Goal: Task Accomplishment & Management: Use online tool/utility

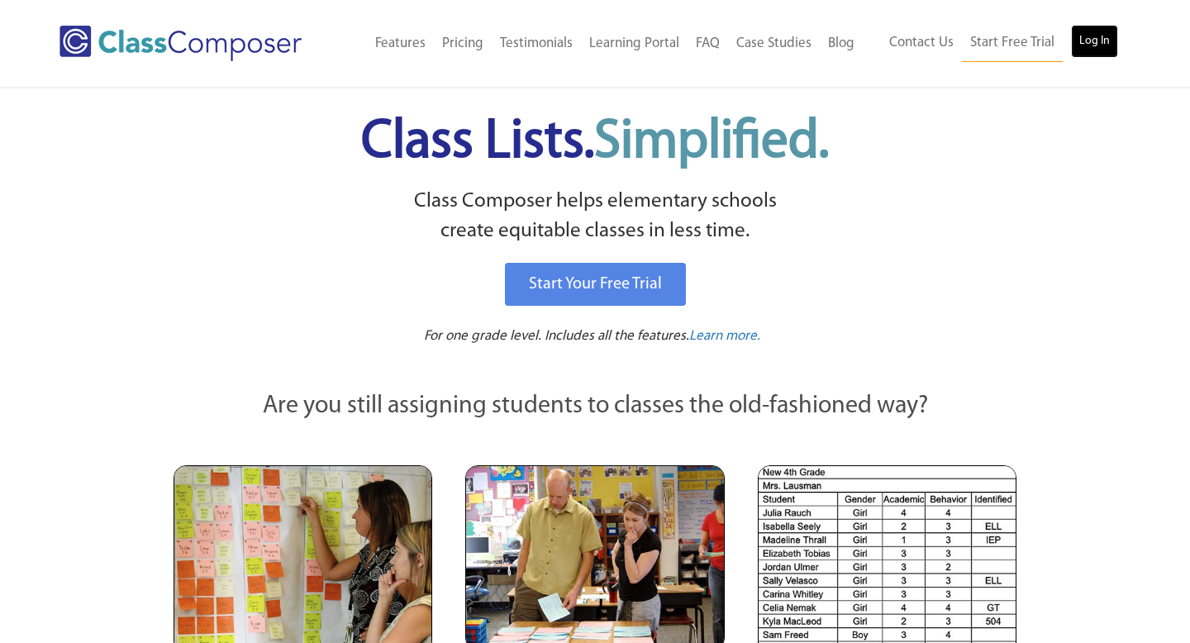
click at [1094, 55] on link "Log In" at bounding box center [1094, 41] width 47 height 33
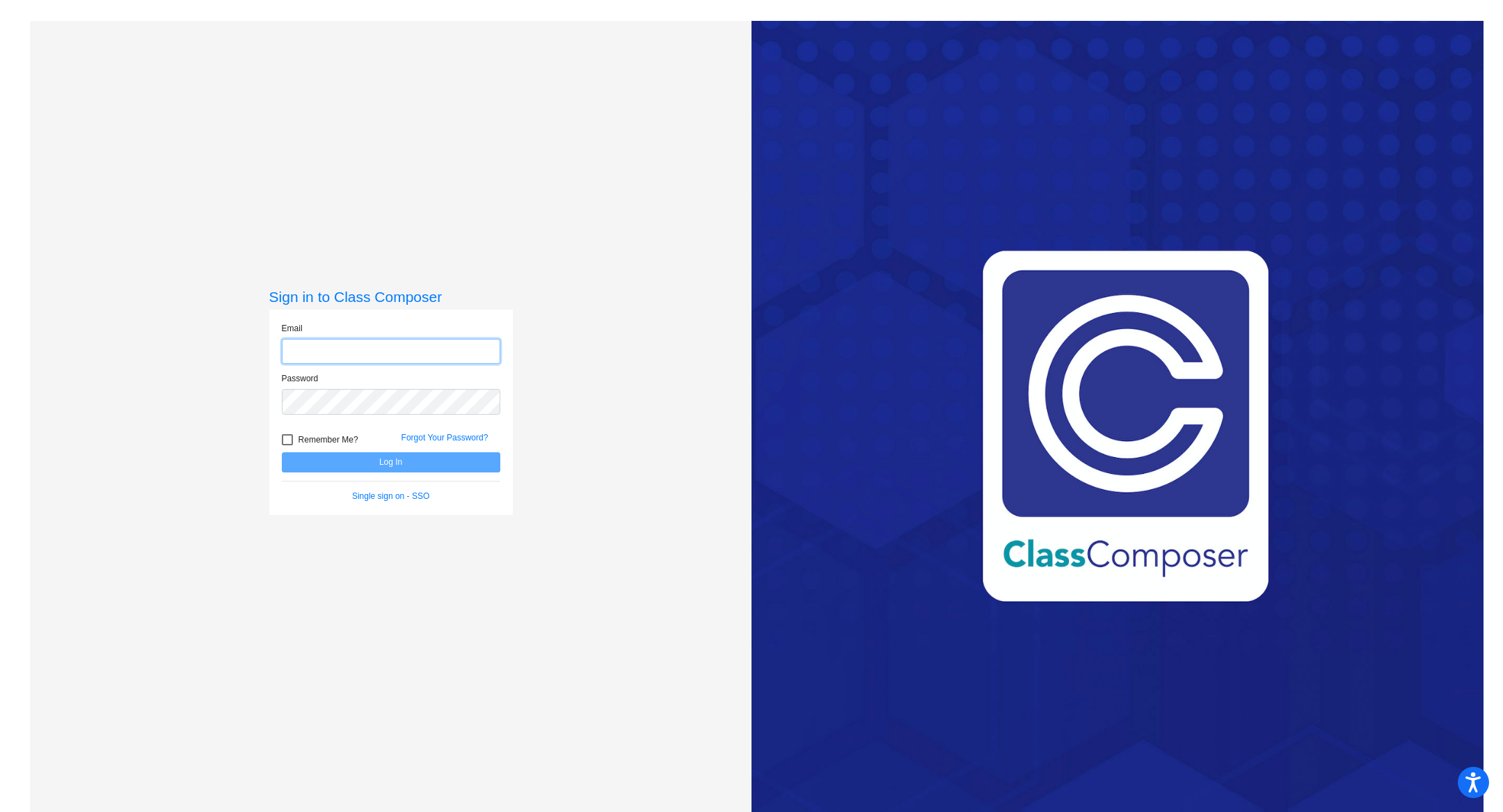
type input "[EMAIL_ADDRESS][PERSON_NAME][DOMAIN_NAME]"
click at [386, 464] on button "Log In" at bounding box center [391, 462] width 219 height 20
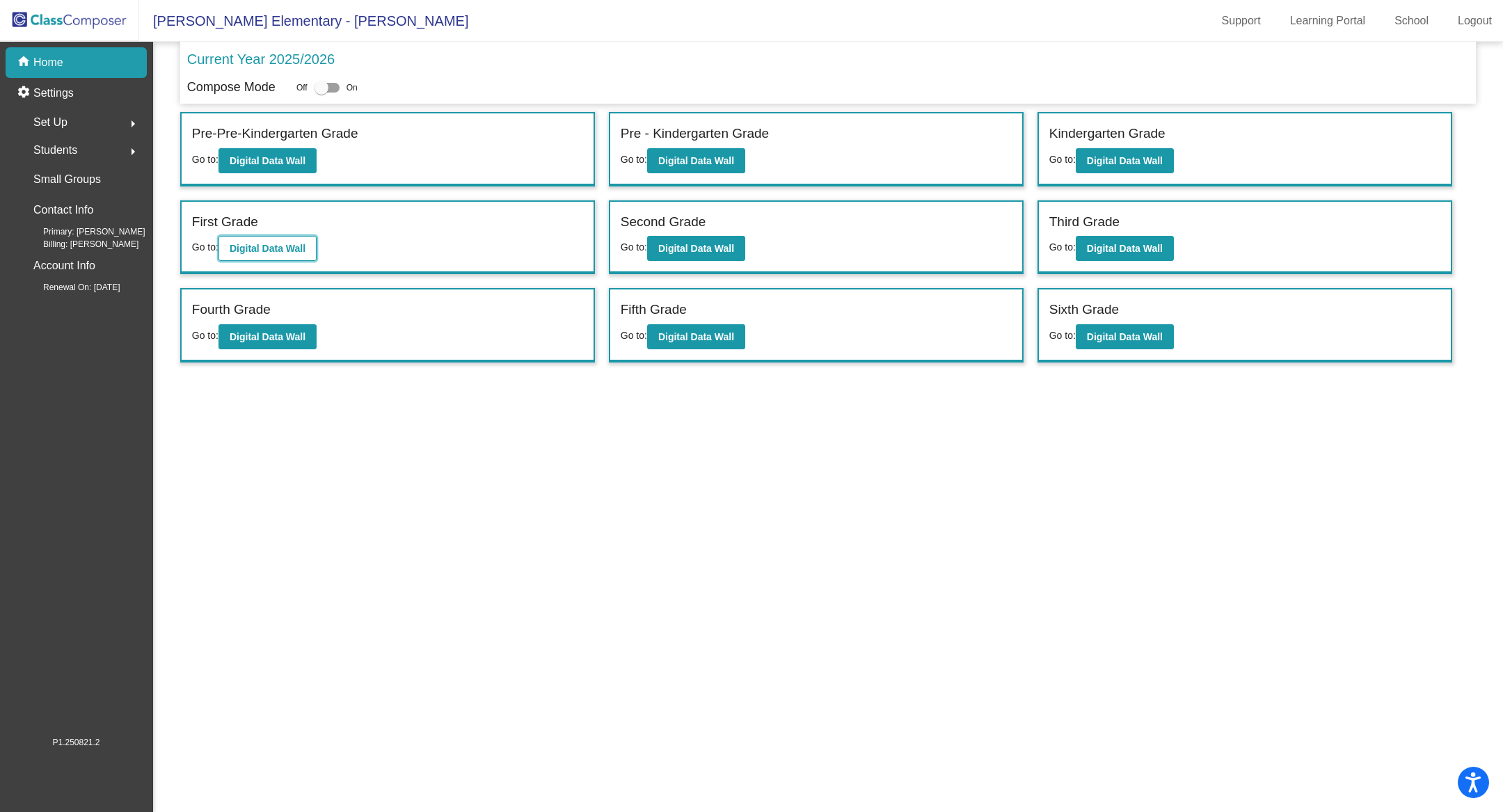
click at [305, 251] on b "Digital Data Wall" at bounding box center [268, 248] width 76 height 11
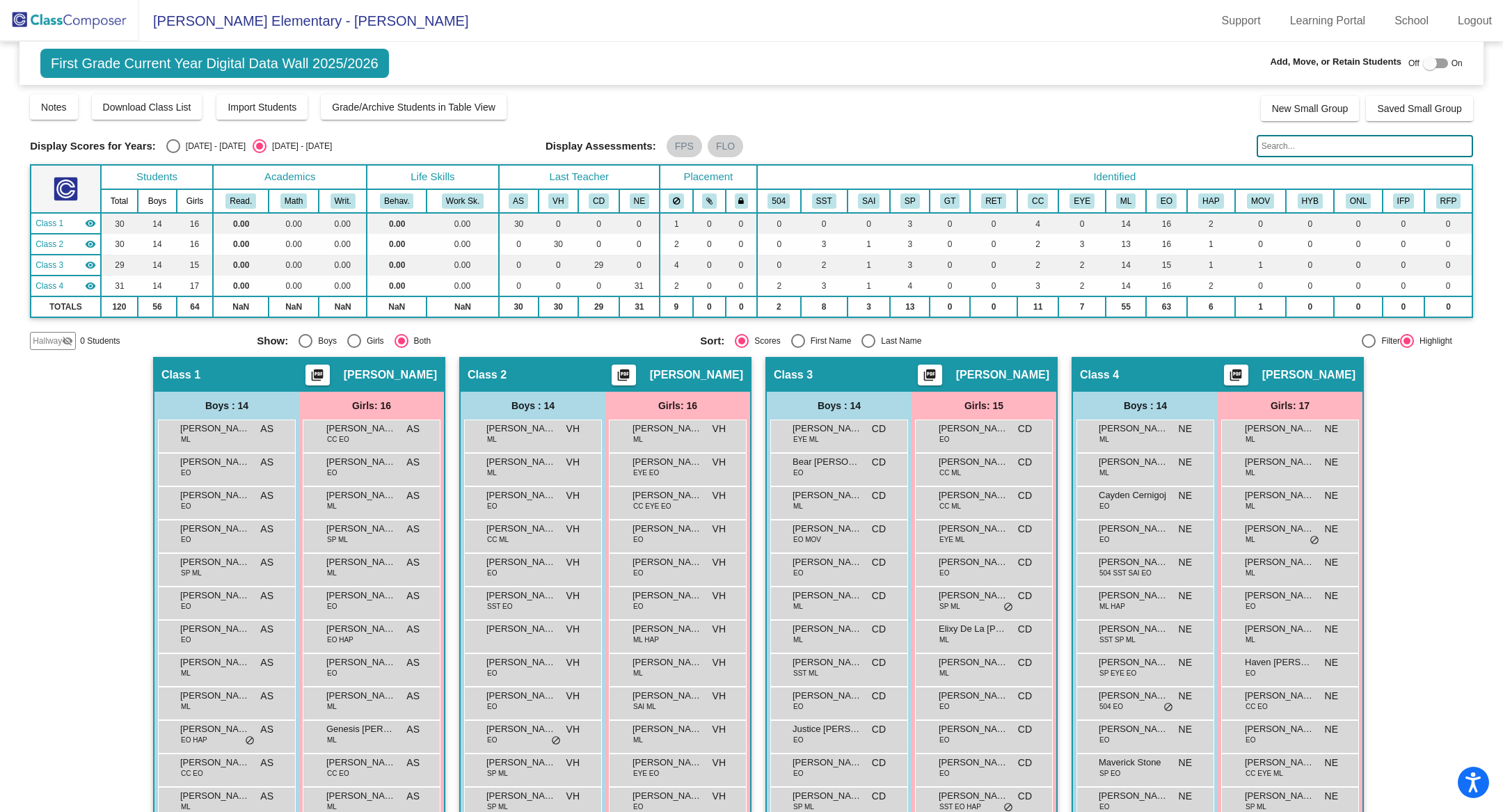
click at [191, 142] on div "[DATE] - [DATE]" at bounding box center [213, 146] width 66 height 13
click at [173, 153] on input "[DATE] - [DATE]" at bounding box center [173, 153] width 1 height 1
radio input "true"
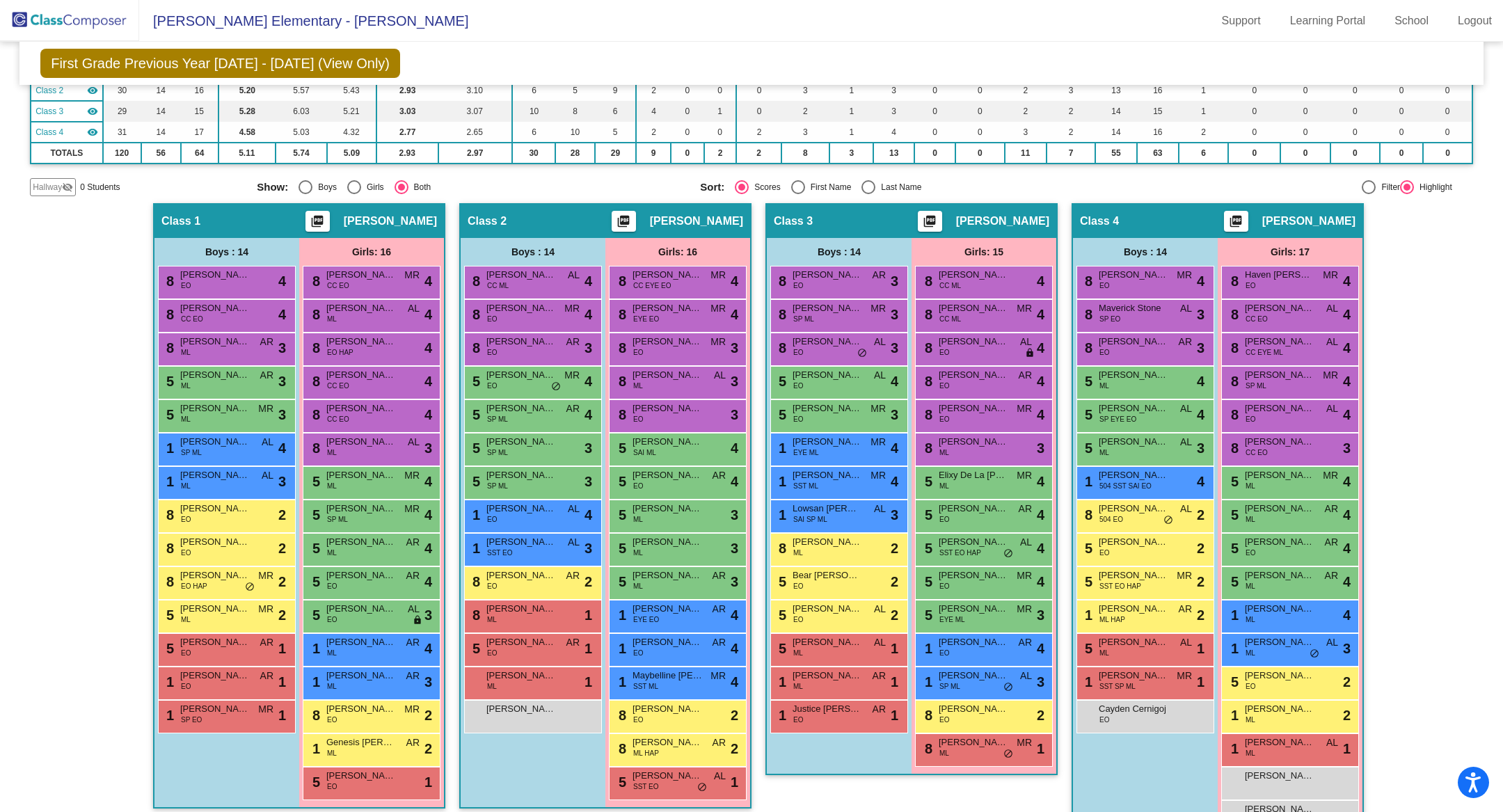
scroll to position [145, 0]
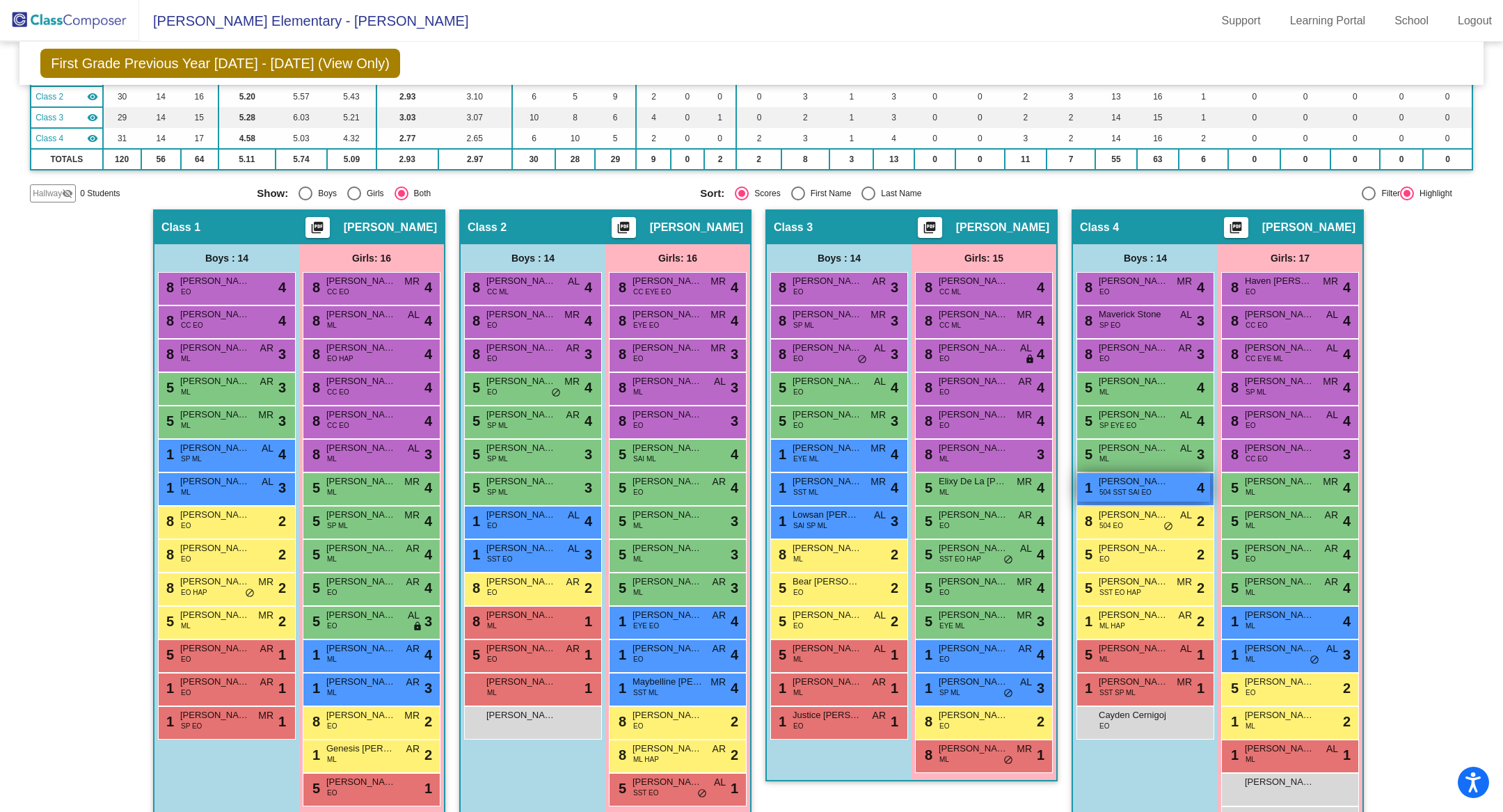
click at [1148, 482] on span "[PERSON_NAME] [PERSON_NAME]" at bounding box center [1133, 481] width 70 height 14
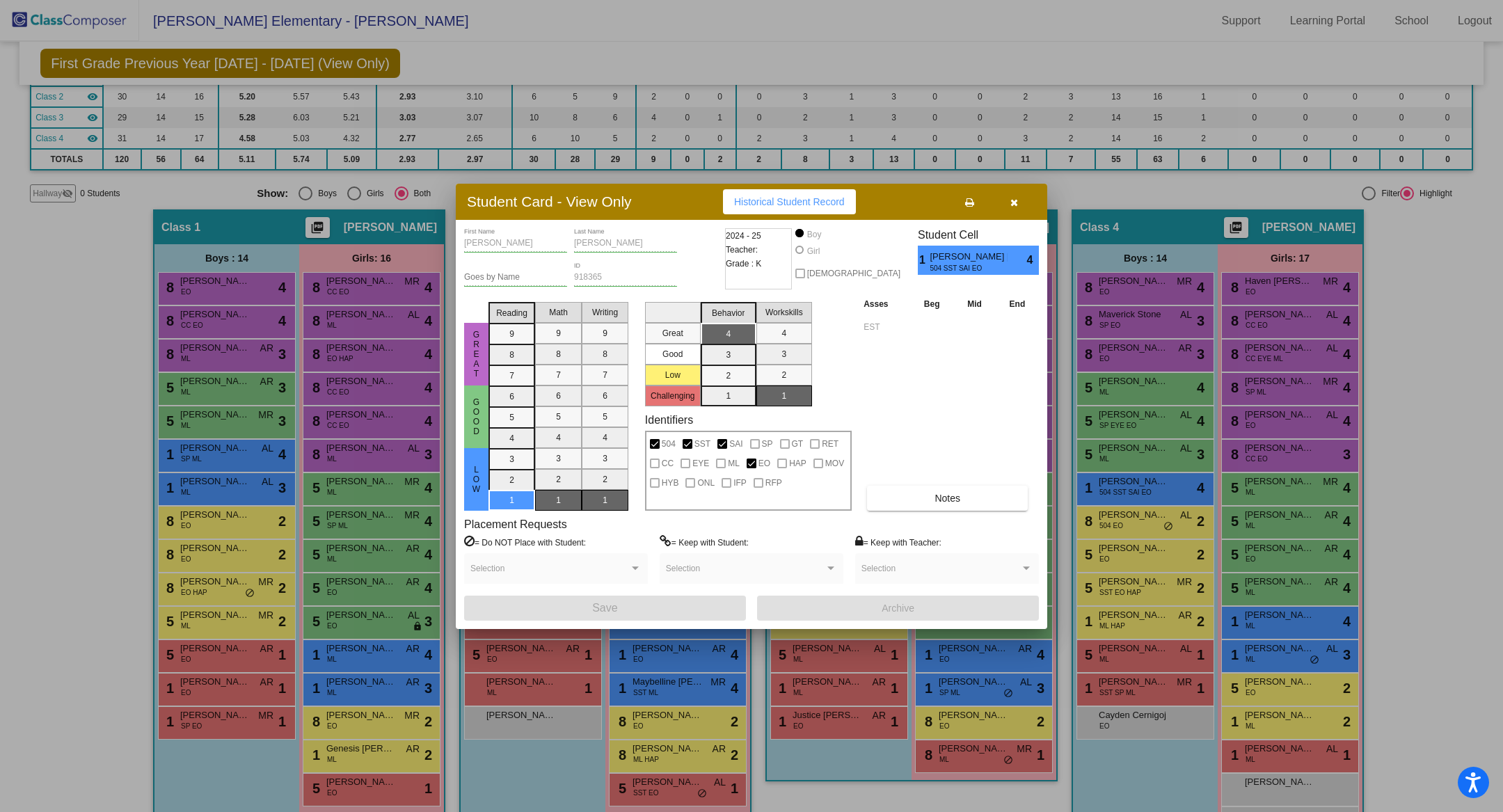
click at [1017, 203] on button "button" at bounding box center [1013, 202] width 45 height 25
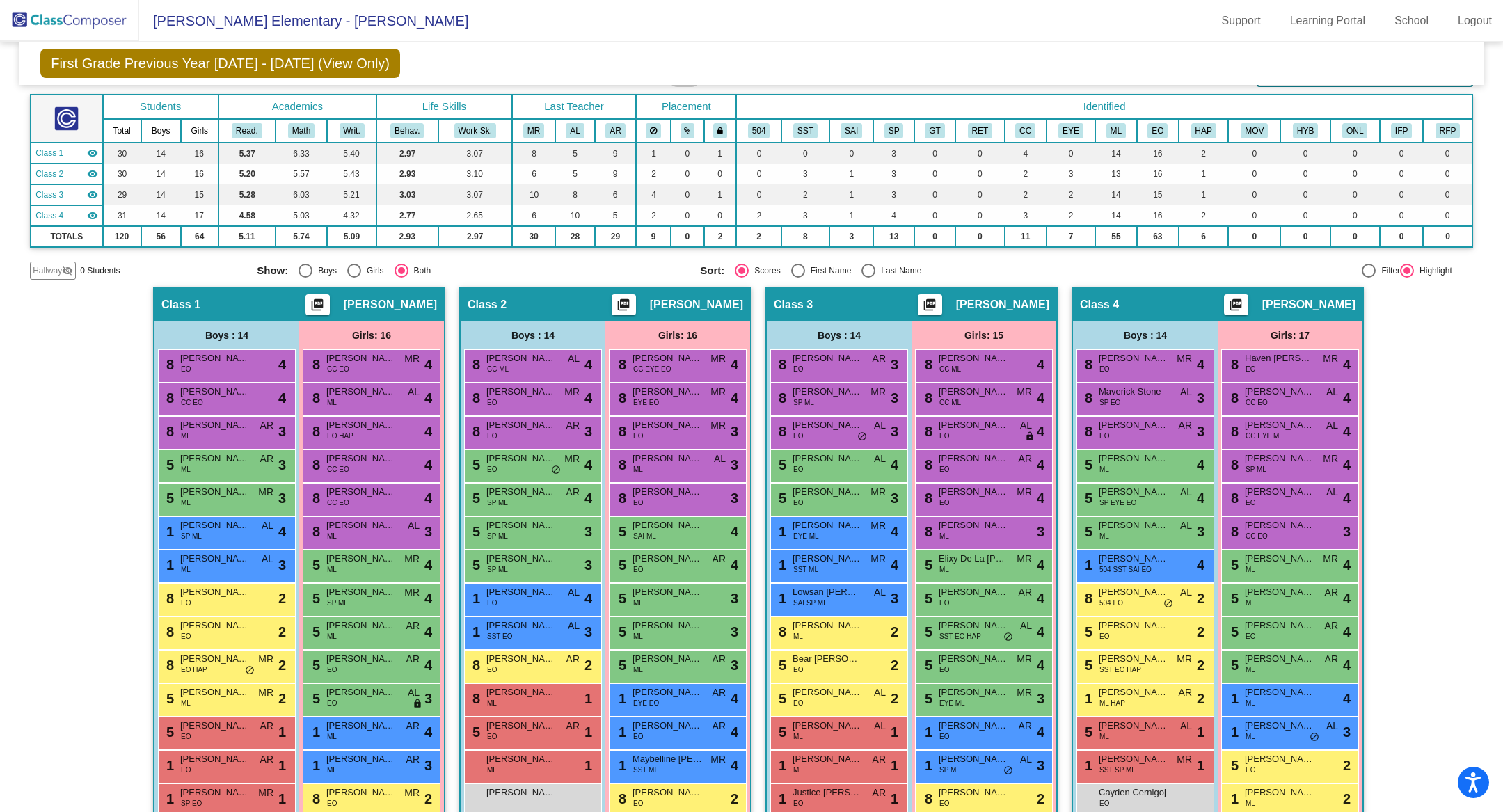
scroll to position [192, 0]
